Goal: Information Seeking & Learning: Learn about a topic

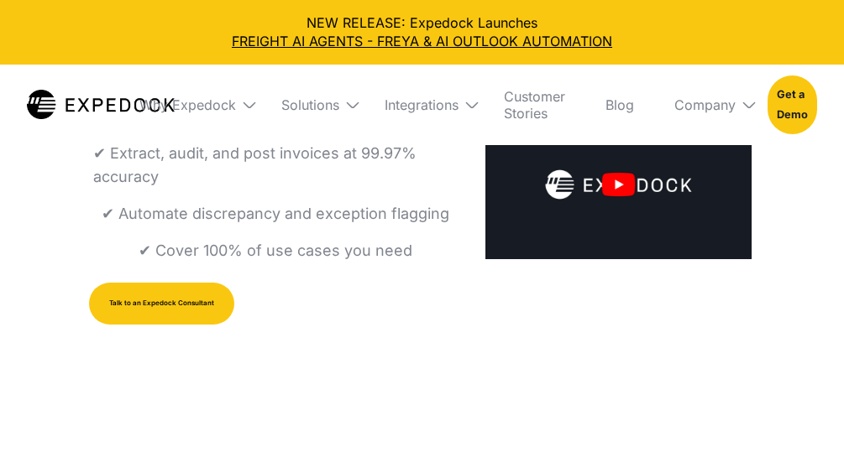
select select
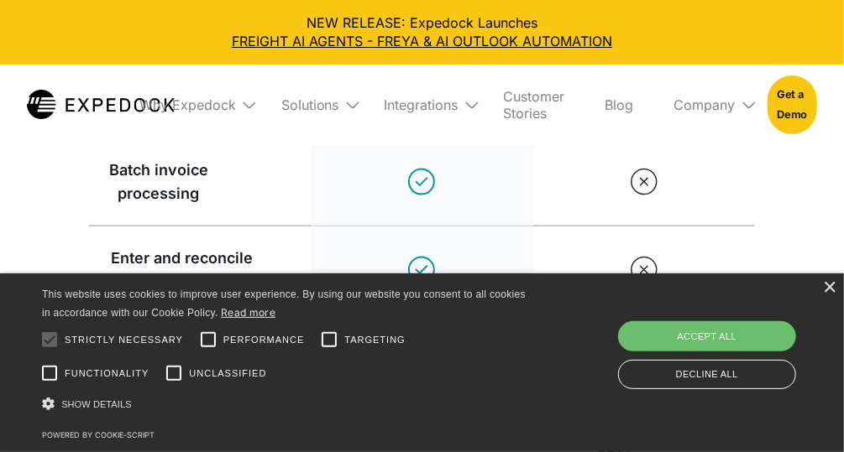
scroll to position [3788, 0]
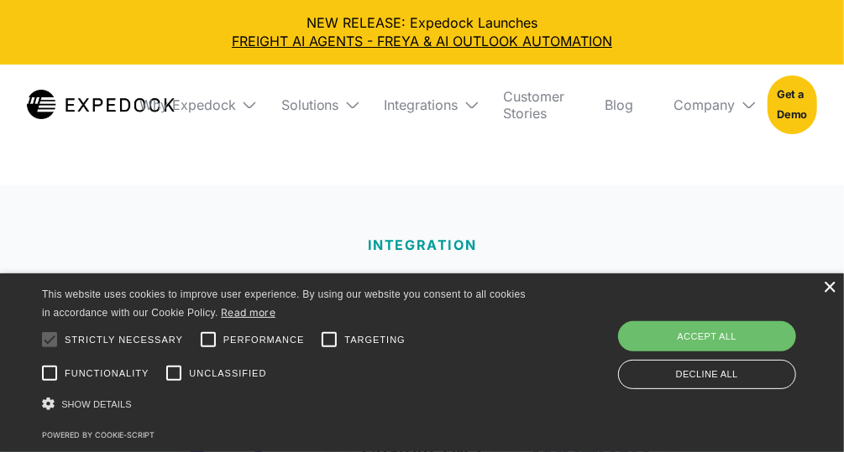
drag, startPoint x: 831, startPoint y: 290, endPoint x: 823, endPoint y: 286, distance: 9.0
click at [831, 290] on div "×" at bounding box center [829, 288] width 13 height 13
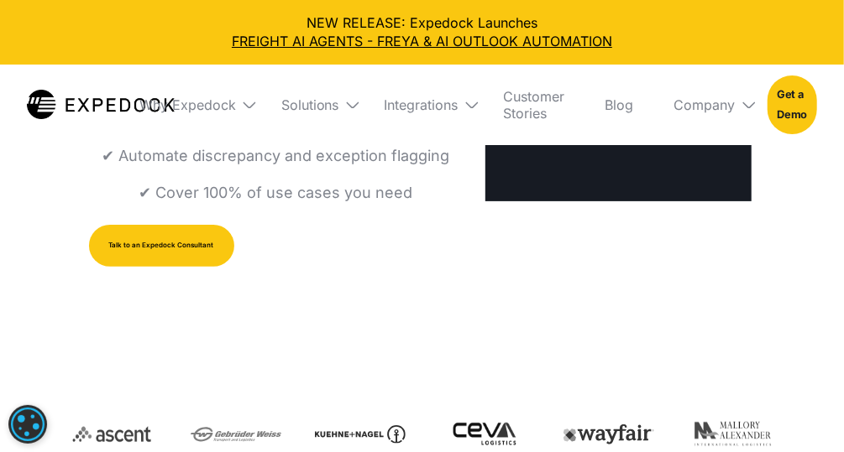
scroll to position [0, 0]
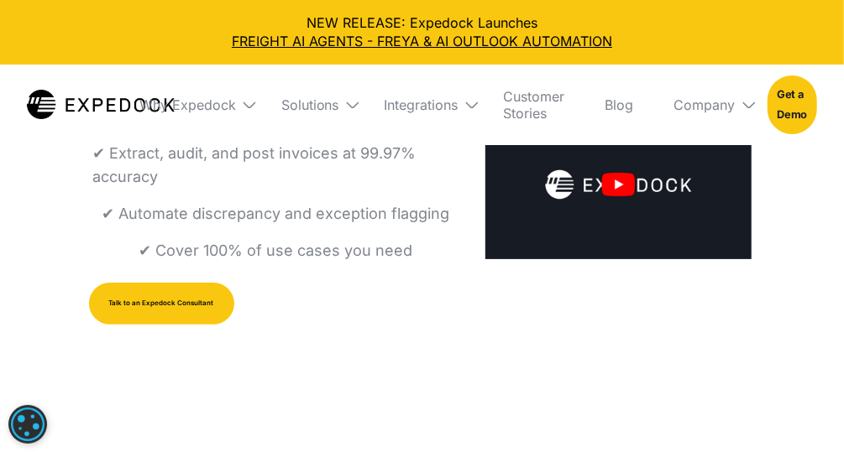
click at [352, 113] on div "Solutions" at bounding box center [313, 105] width 90 height 81
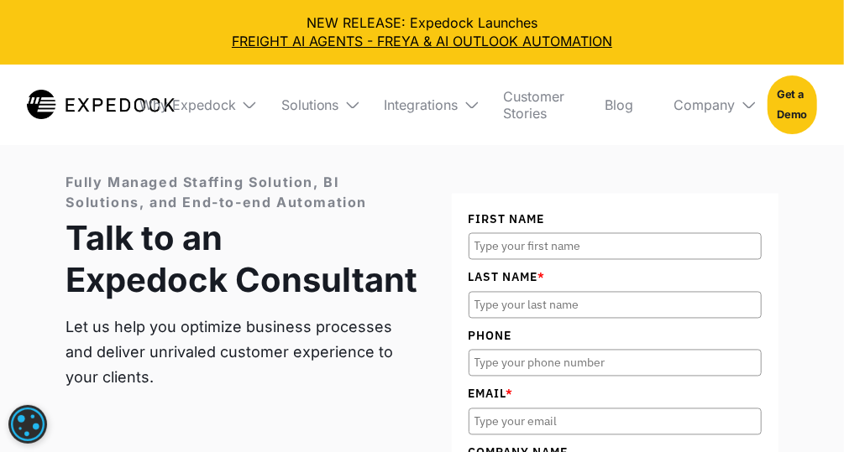
scroll to position [5954, 0]
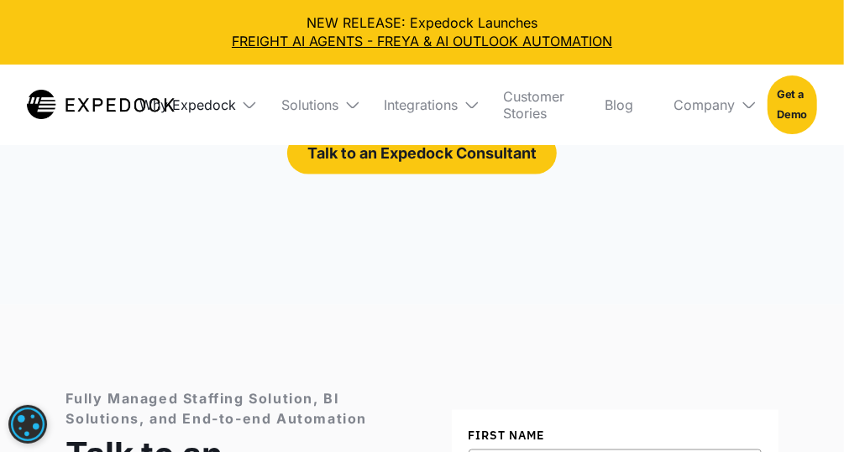
click at [186, 109] on div "Why Expedock" at bounding box center [187, 105] width 97 height 17
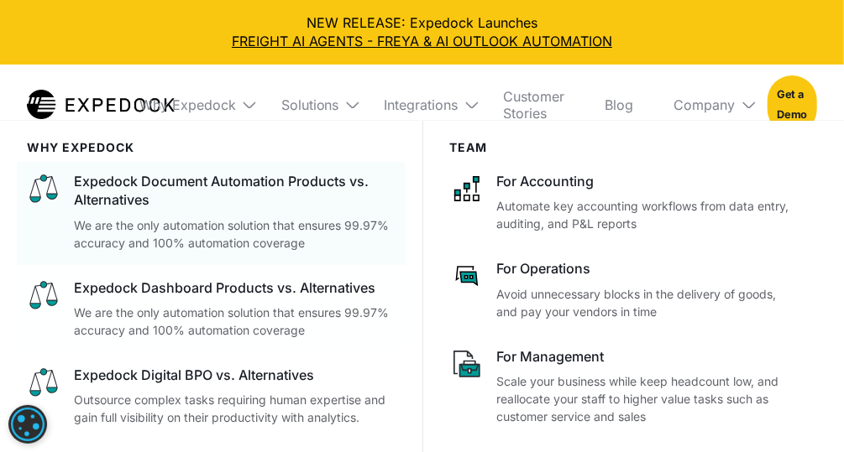
scroll to position [5081, 0]
click at [144, 104] on div "Why Expedock" at bounding box center [187, 105] width 97 height 17
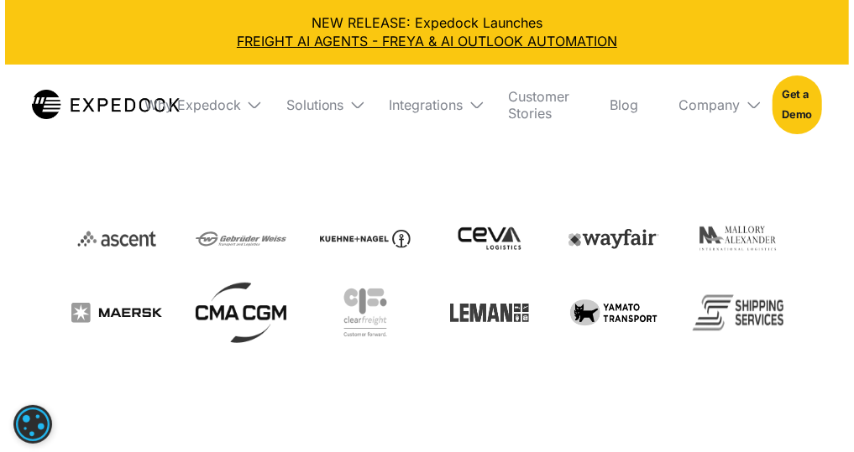
scroll to position [0, 0]
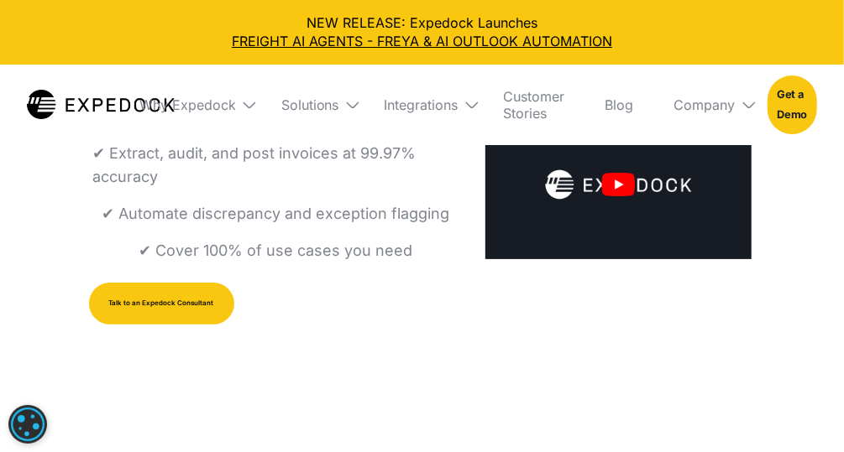
click at [619, 196] on img "open lightbox" at bounding box center [617, 184] width 265 height 149
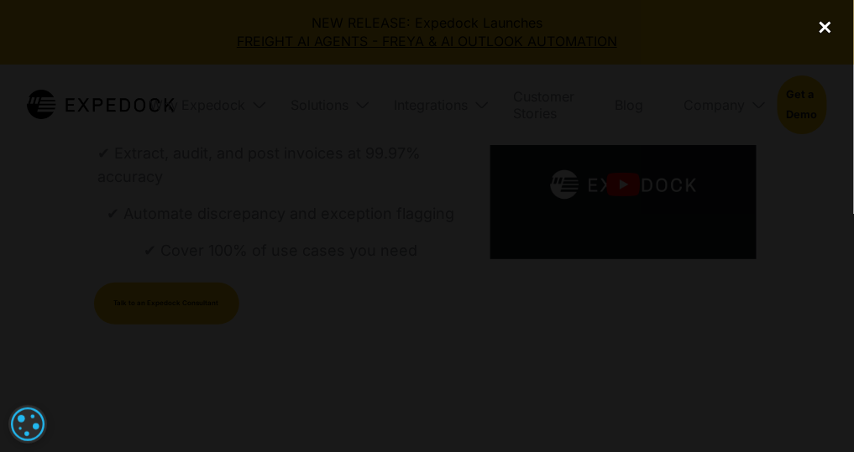
click at [830, 26] on div "close lightbox" at bounding box center [825, 27] width 57 height 37
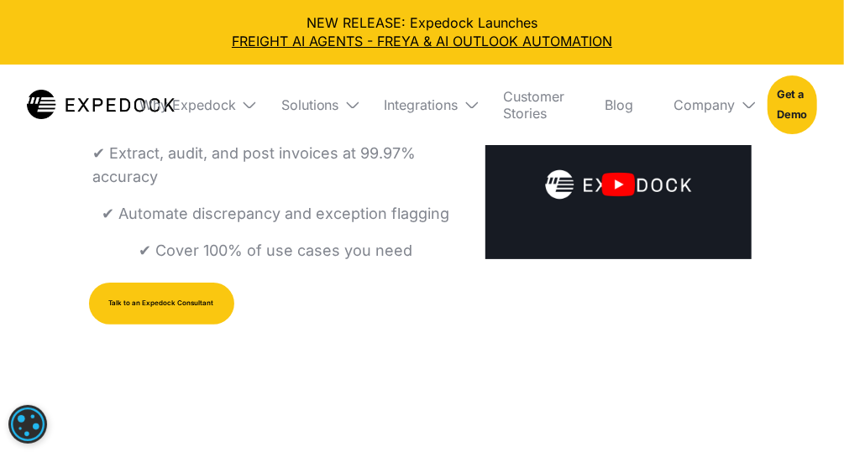
click at [601, 207] on img "open lightbox" at bounding box center [617, 184] width 265 height 149
click at [601, 213] on img "open lightbox" at bounding box center [617, 184] width 265 height 149
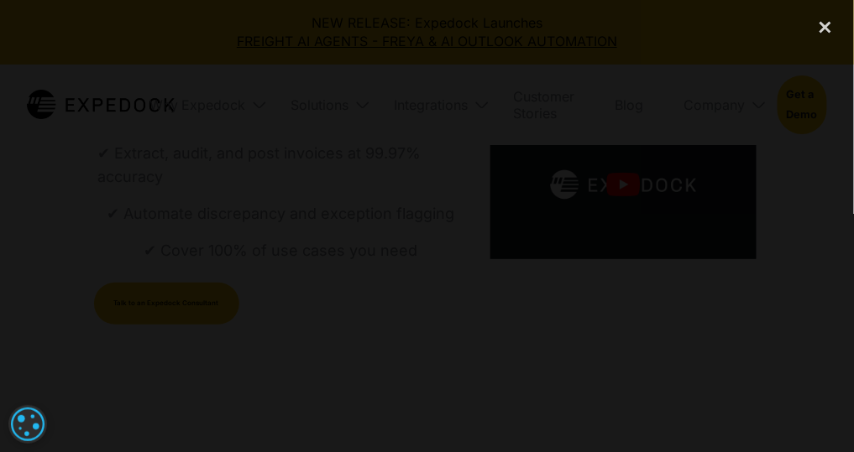
click at [67, 447] on div at bounding box center [427, 226] width 854 height 452
